Goal: Task Accomplishment & Management: Complete application form

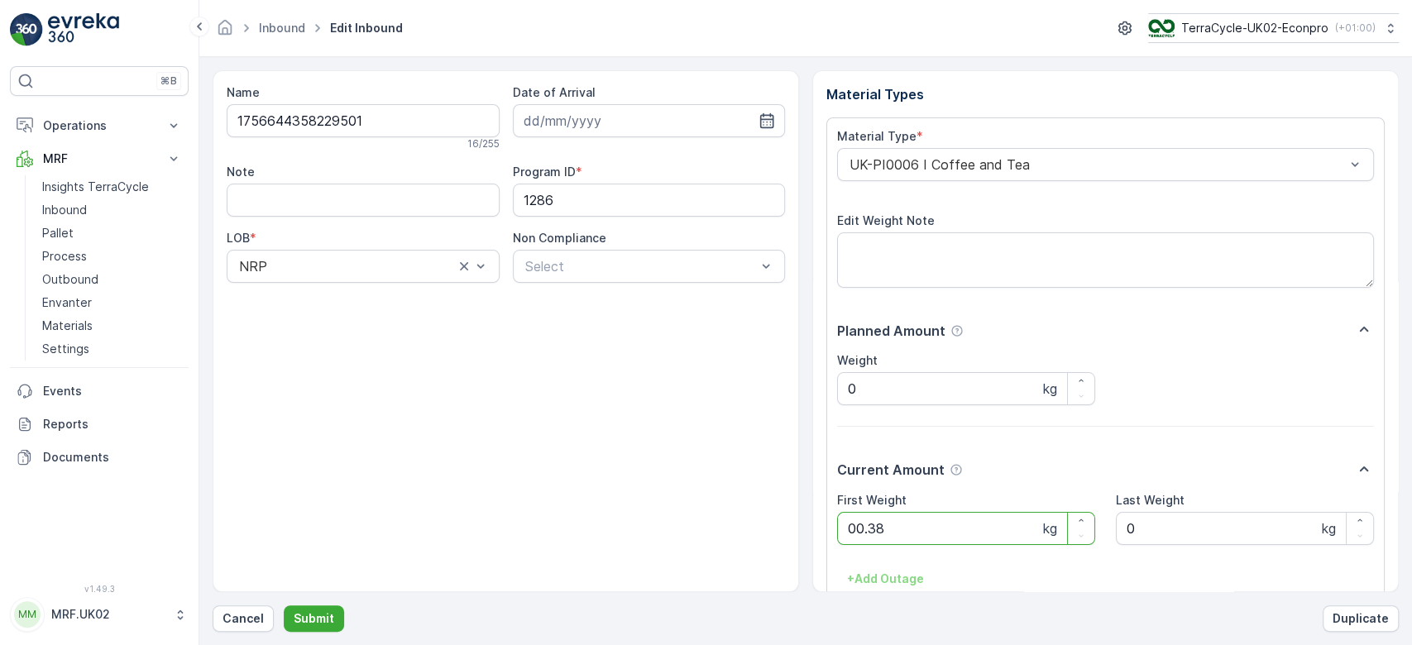
click at [284, 606] on button "Submit" at bounding box center [314, 619] width 60 height 26
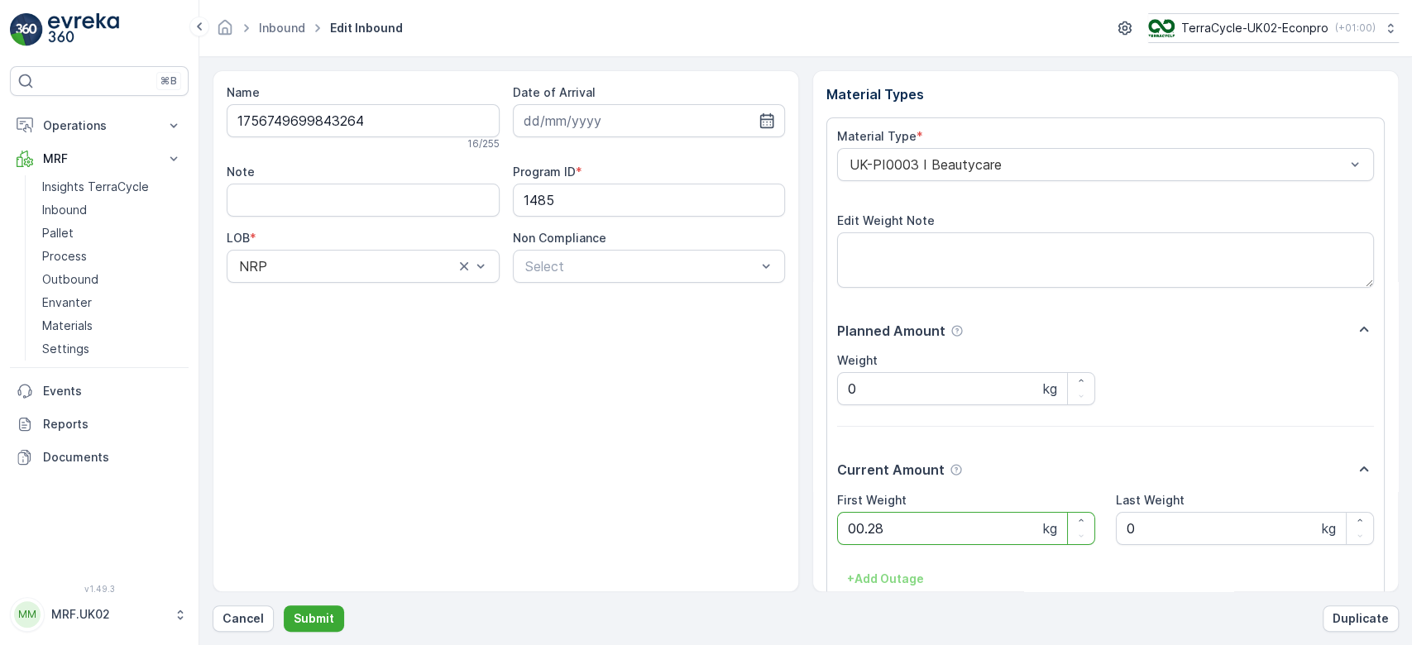
click at [284, 606] on button "Submit" at bounding box center [314, 619] width 60 height 26
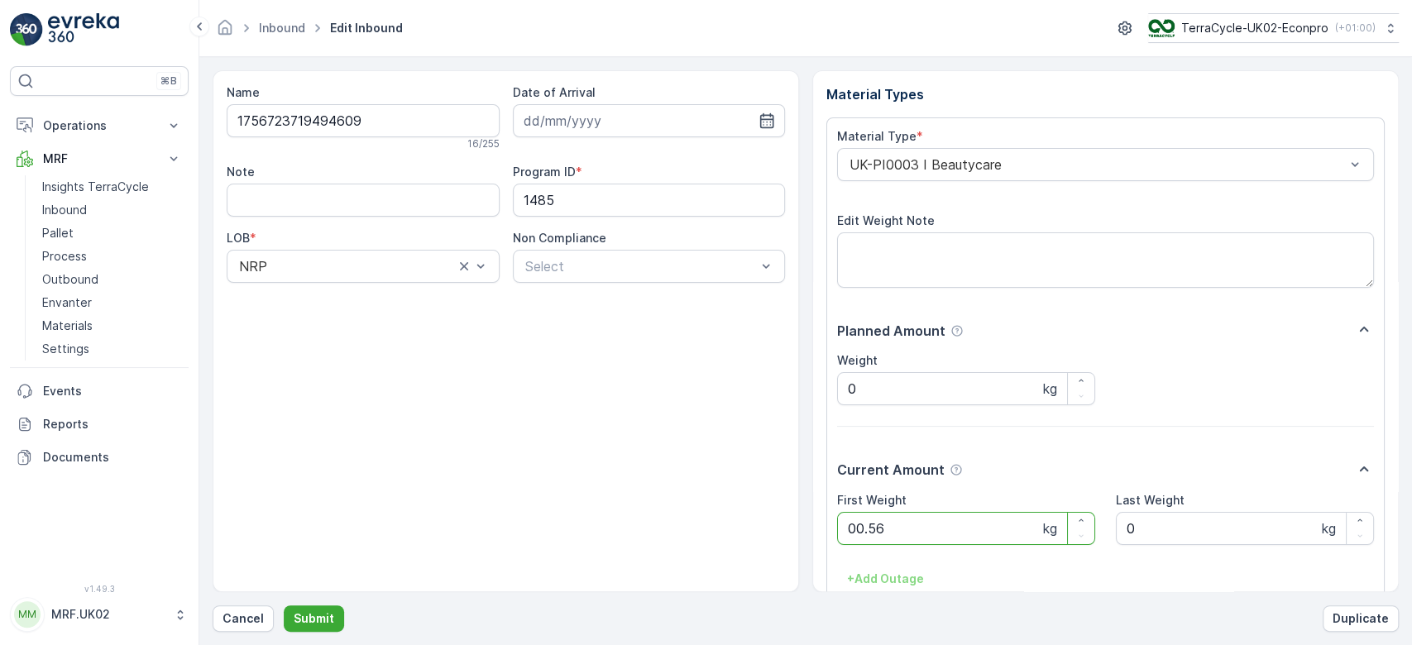
click at [284, 606] on button "Submit" at bounding box center [314, 619] width 60 height 26
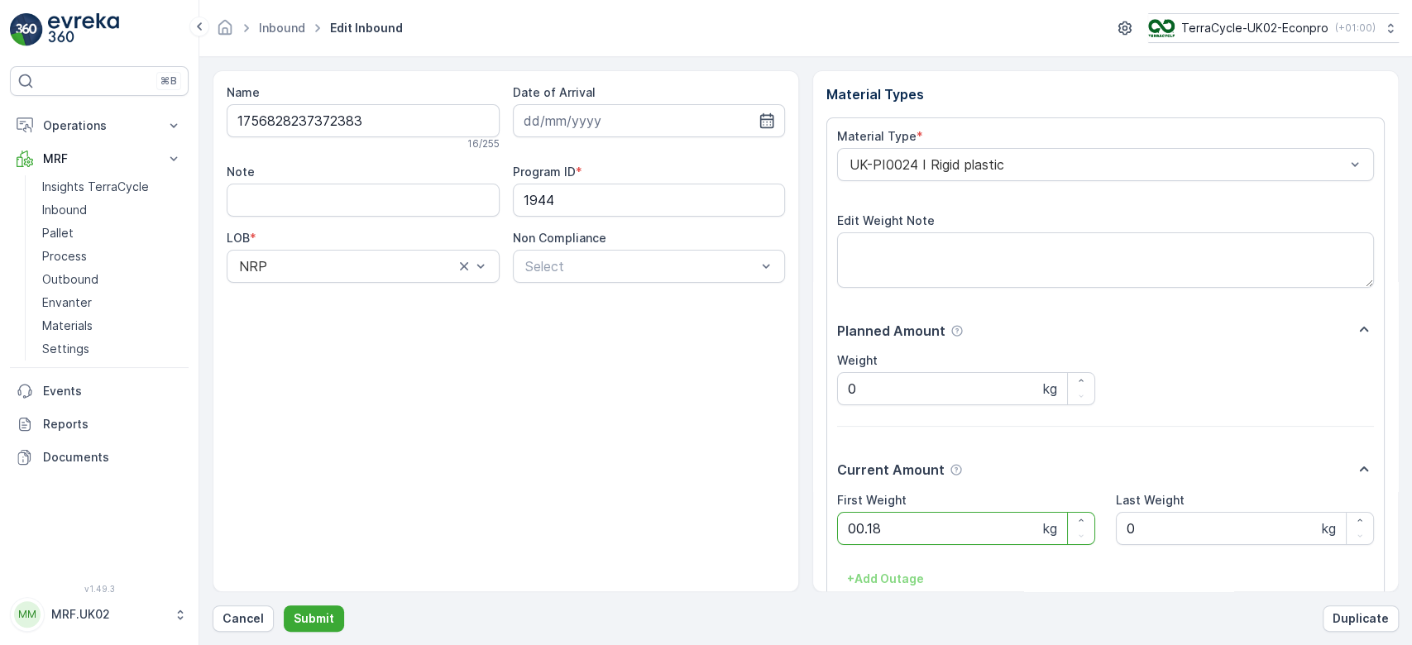
click at [284, 606] on button "Submit" at bounding box center [314, 619] width 60 height 26
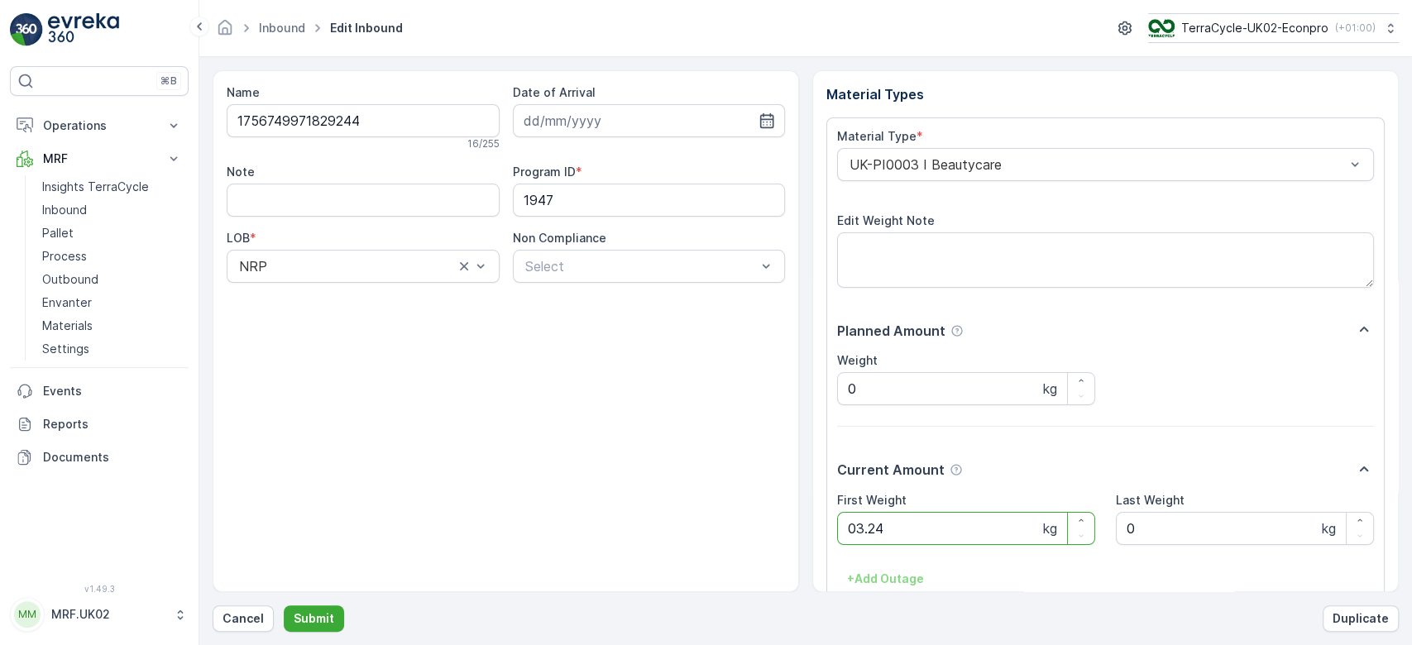
click at [284, 606] on button "Submit" at bounding box center [314, 619] width 60 height 26
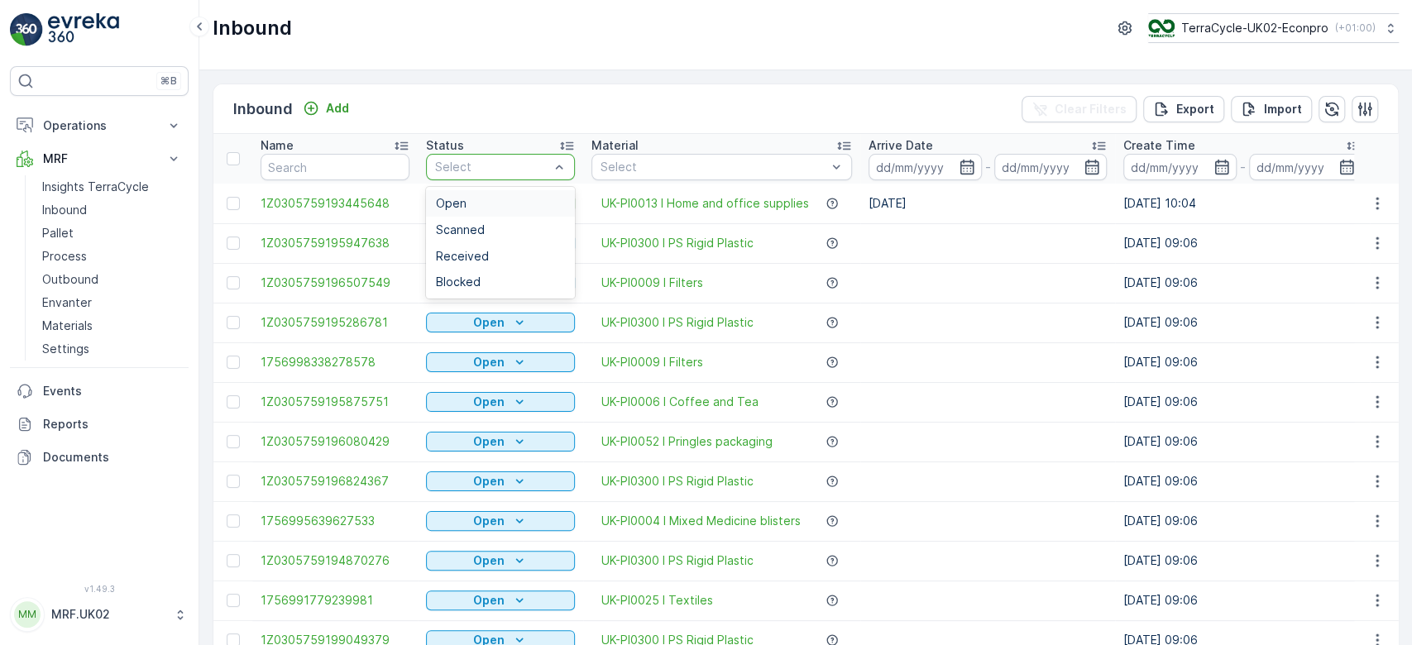
click at [466, 210] on div "Open" at bounding box center [500, 203] width 149 height 26
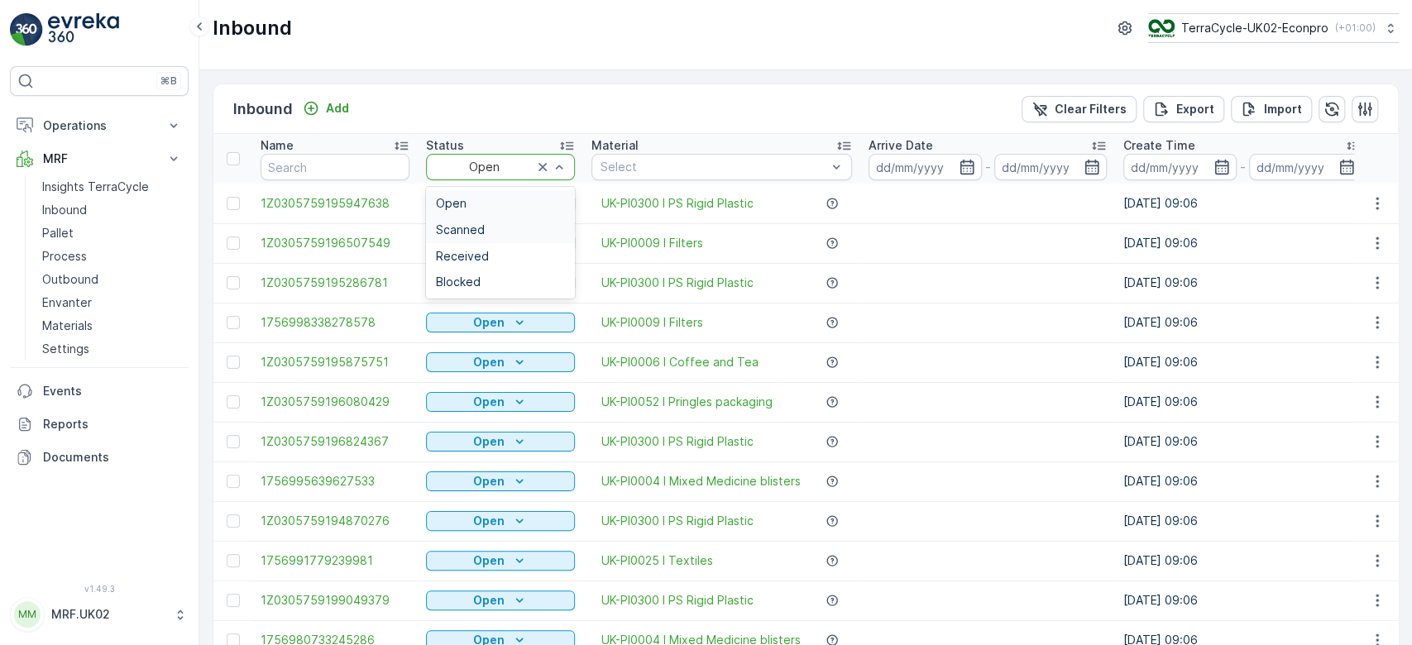
click at [502, 226] on div "Scanned" at bounding box center [500, 229] width 129 height 13
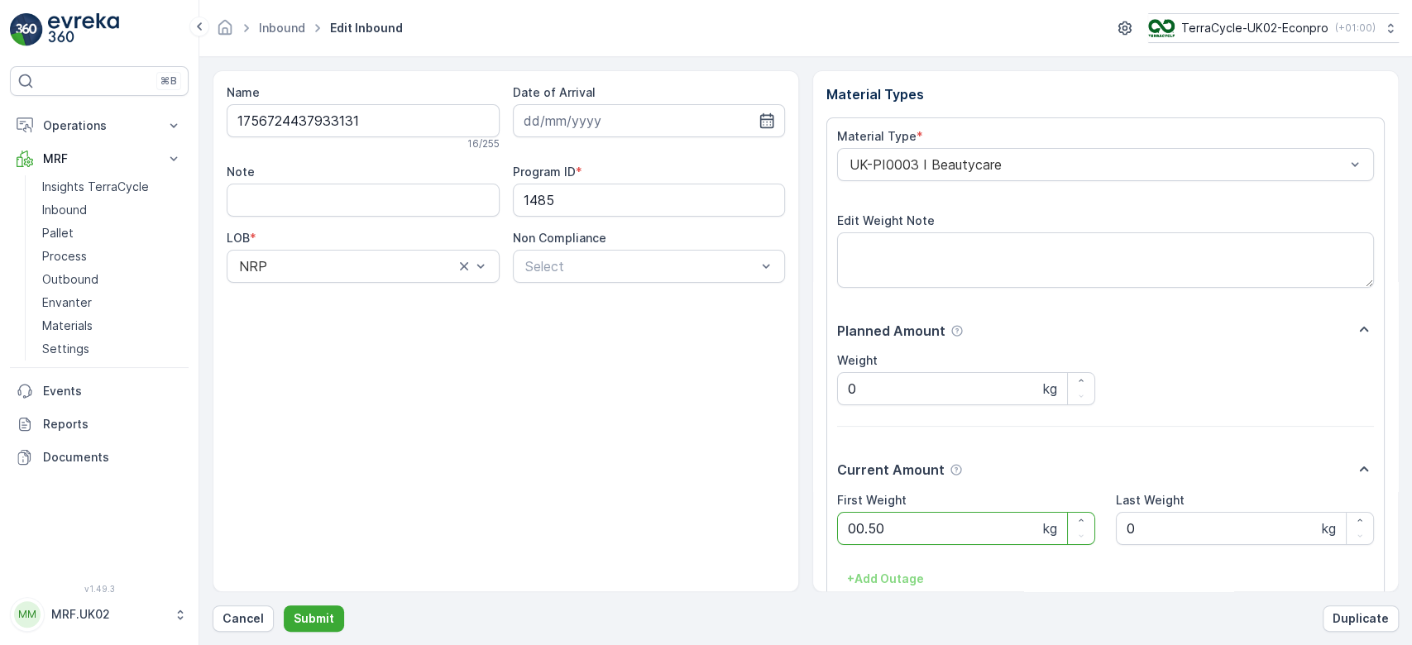
click at [284, 606] on button "Submit" at bounding box center [314, 619] width 60 height 26
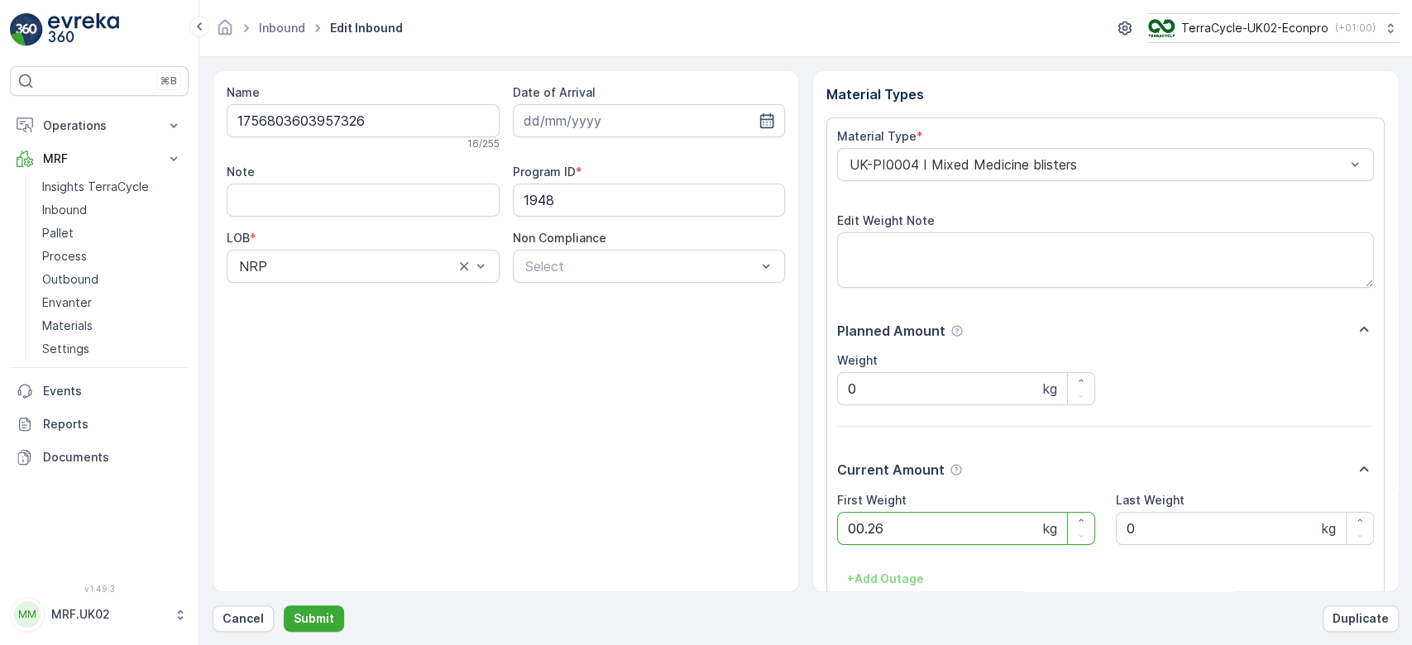
click at [284, 606] on button "Submit" at bounding box center [314, 619] width 60 height 26
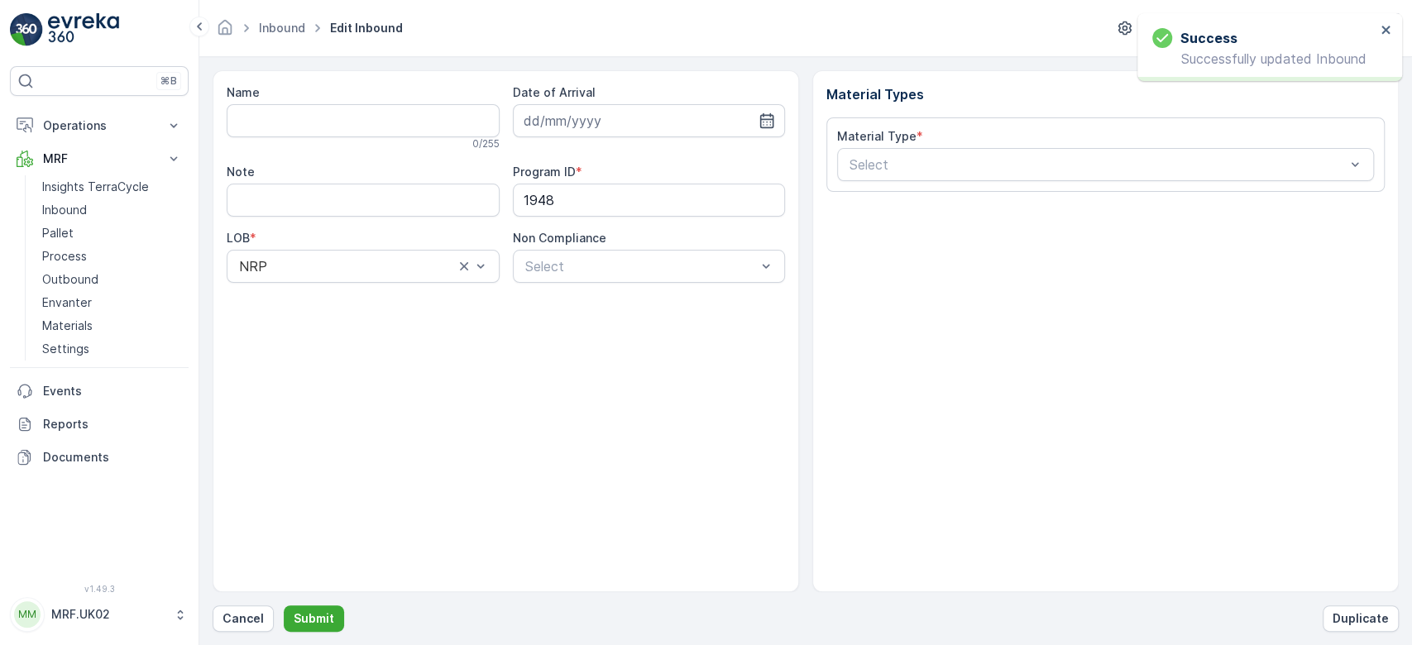
type input "1756747897191116"
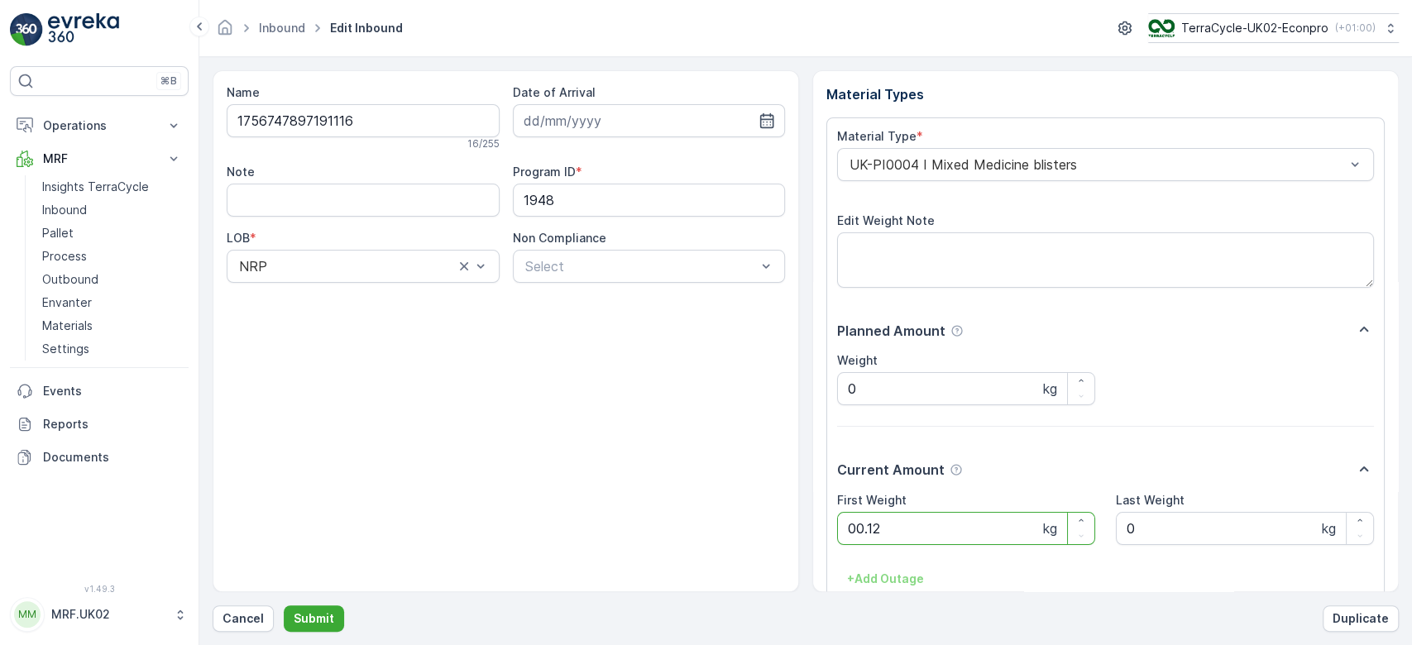
click at [284, 606] on button "Submit" at bounding box center [314, 619] width 60 height 26
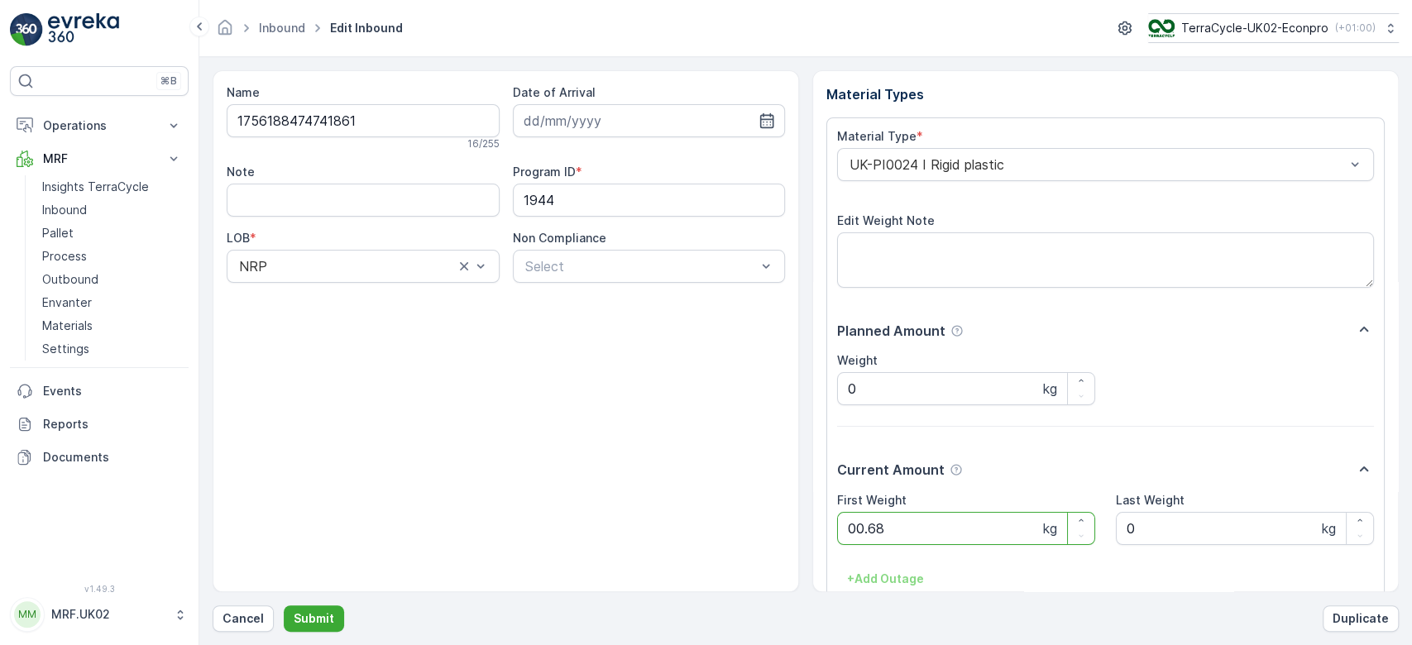
click at [284, 606] on button "Submit" at bounding box center [314, 619] width 60 height 26
